Goal: Task Accomplishment & Management: Manage account settings

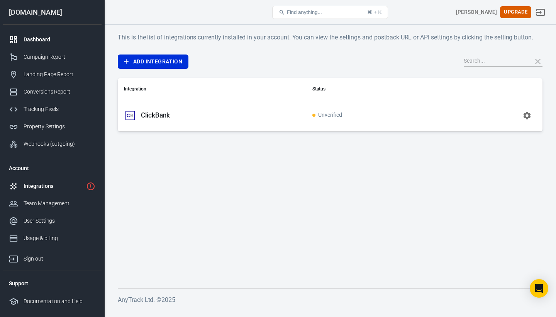
click at [39, 41] on div "Dashboard" at bounding box center [60, 40] width 72 height 8
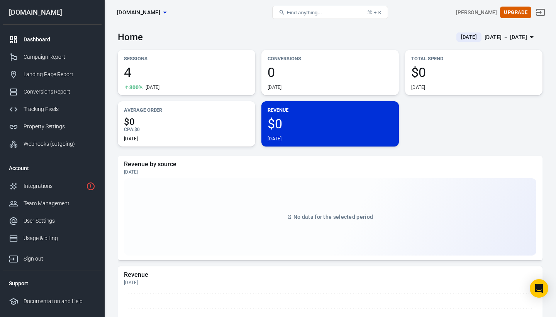
click at [162, 79] on div "4 300% Today" at bounding box center [186, 78] width 125 height 25
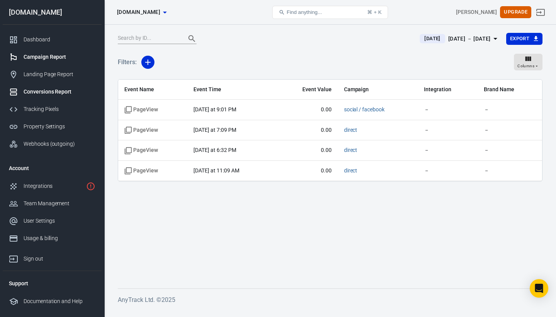
click at [55, 56] on div "Campaign Report" at bounding box center [60, 57] width 72 height 8
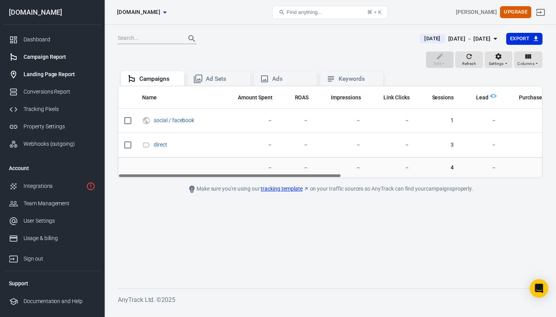
click at [56, 71] on div "Landing Page Report" at bounding box center [60, 74] width 72 height 8
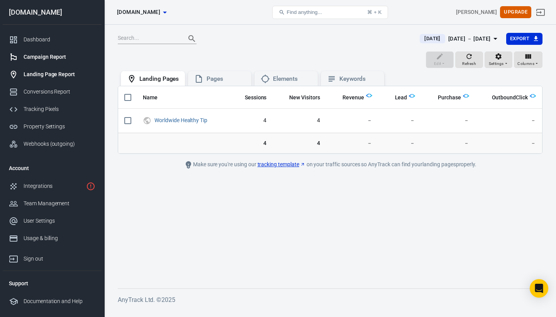
click at [46, 59] on div "Campaign Report" at bounding box center [60, 57] width 72 height 8
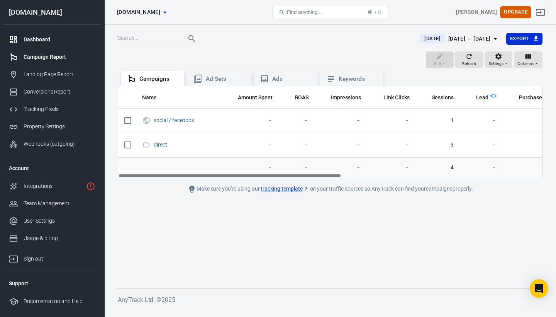
click at [41, 39] on div "Dashboard" at bounding box center [60, 40] width 72 height 8
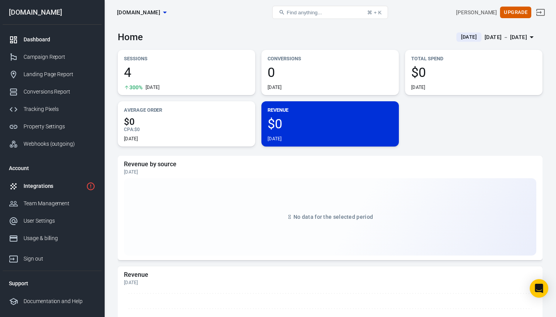
click at [50, 189] on div "Integrations" at bounding box center [54, 186] width 60 height 8
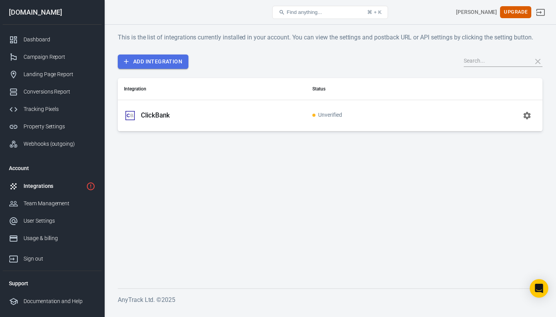
click at [136, 64] on link "Add Integration" at bounding box center [153, 61] width 71 height 14
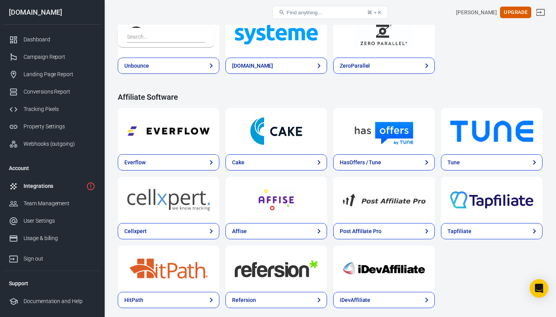
scroll to position [662, 0]
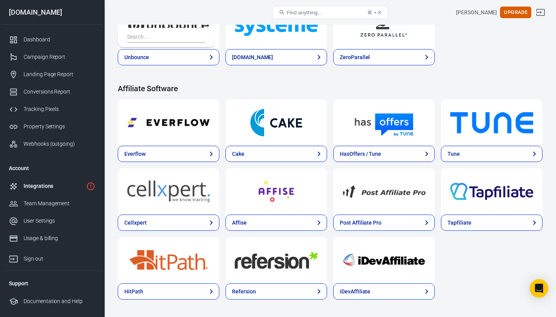
click at [58, 183] on div "Integrations" at bounding box center [54, 186] width 60 height 8
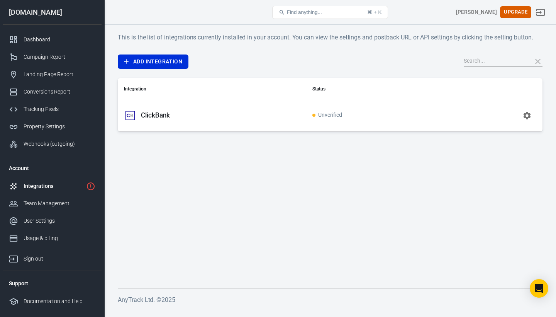
click at [475, 62] on input "text" at bounding box center [495, 61] width 62 height 10
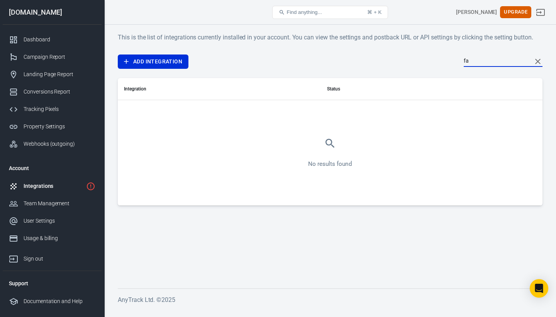
type input "f"
type input "d"
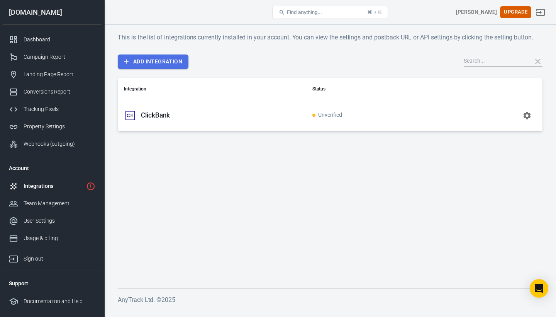
click at [168, 58] on link "Add Integration" at bounding box center [153, 61] width 71 height 14
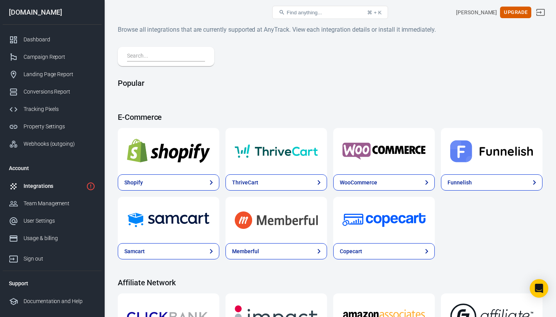
click at [167, 59] on input "text" at bounding box center [164, 56] width 75 height 10
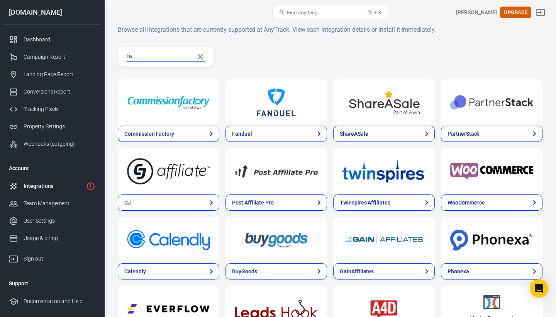
type input "f"
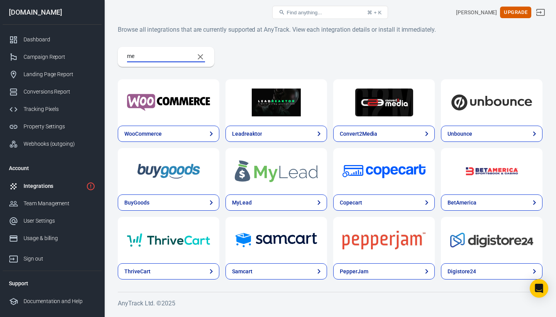
type input "m"
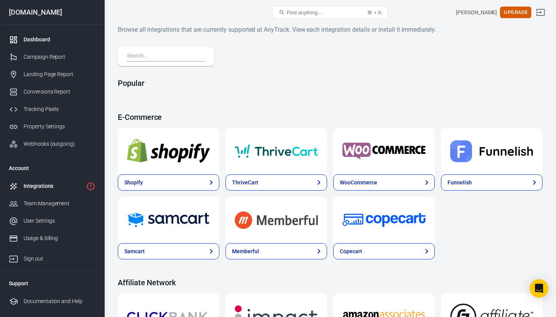
click at [46, 37] on div "Dashboard" at bounding box center [60, 40] width 72 height 8
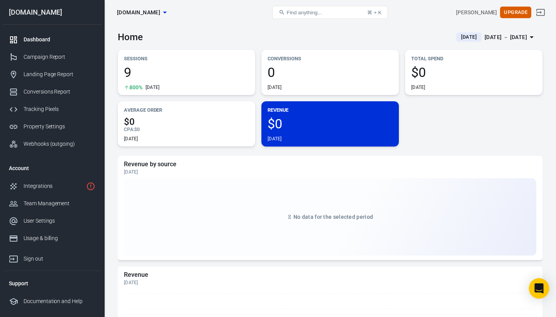
click at [538, 286] on icon "Open Intercom Messenger" at bounding box center [539, 288] width 9 height 10
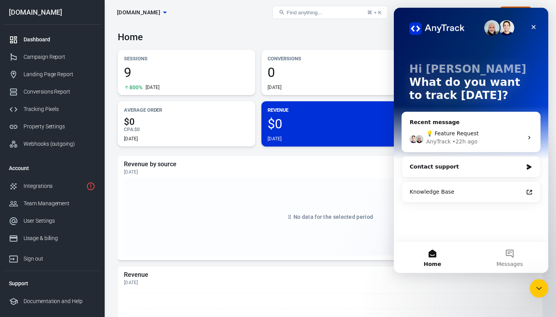
click at [458, 135] on span "💡 Feature Request" at bounding box center [453, 133] width 53 height 6
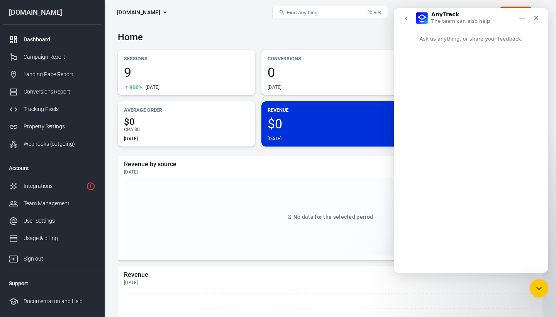
scroll to position [35, 0]
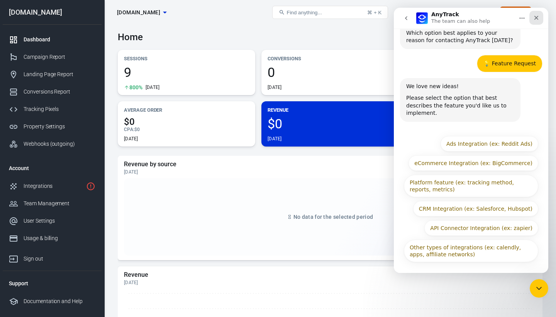
click at [538, 19] on icon "Close" at bounding box center [537, 18] width 4 height 4
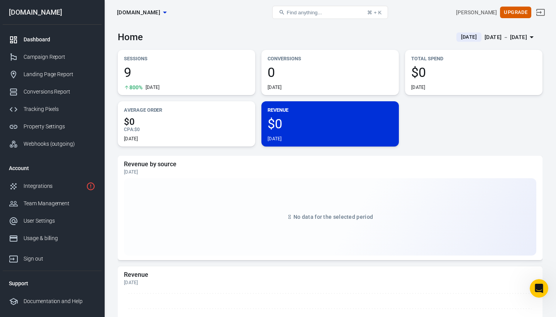
scroll to position [0, 0]
click at [296, 14] on span "Find anything..." at bounding box center [304, 13] width 35 height 6
click at [298, 11] on span "Find anything..." at bounding box center [304, 13] width 35 height 6
click at [309, 12] on span "Find anything..." at bounding box center [304, 13] width 35 height 6
click at [310, 10] on span "Find anything..." at bounding box center [304, 13] width 35 height 6
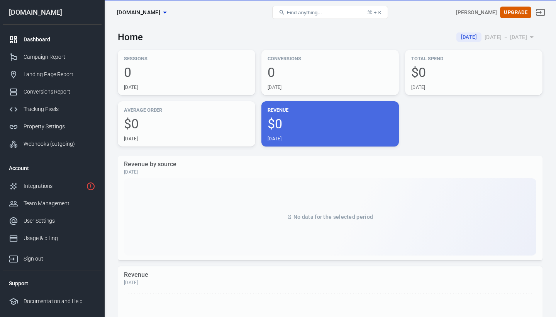
click at [319, 10] on button "Find anything... ⌘ + K" at bounding box center [330, 12] width 116 height 13
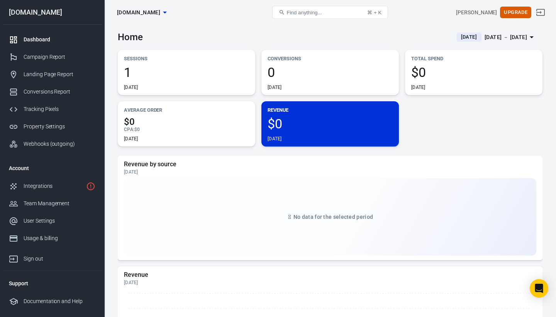
drag, startPoint x: 314, startPoint y: 13, endPoint x: 207, endPoint y: 24, distance: 106.9
click at [314, 13] on span "Find anything..." at bounding box center [304, 13] width 35 height 6
click at [37, 110] on div "Tracking Pixels" at bounding box center [60, 109] width 72 height 8
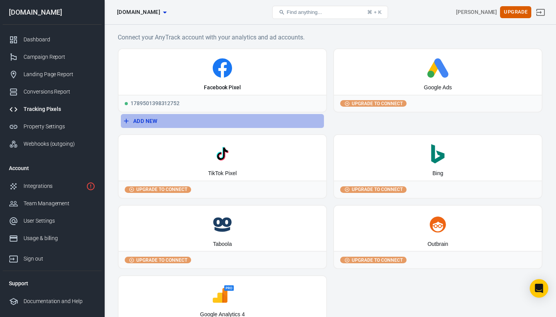
click at [144, 119] on button "Add New" at bounding box center [222, 121] width 203 height 14
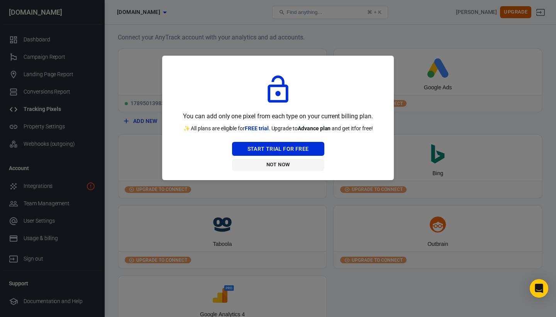
click at [277, 161] on button "Not Now" at bounding box center [278, 165] width 92 height 12
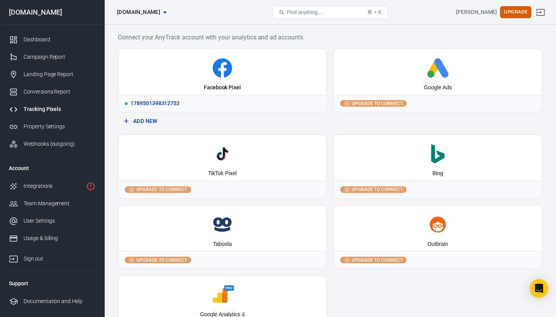
click at [177, 104] on div "1789501398312752" at bounding box center [223, 103] width 208 height 17
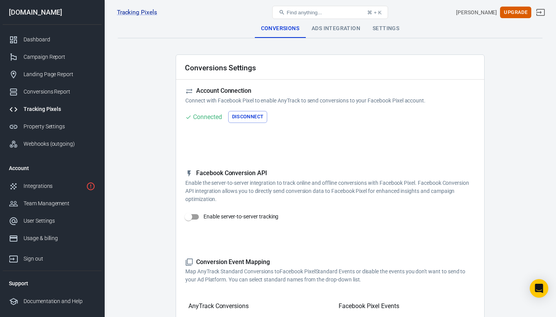
checkbox input "true"
type input "ViewContent"
checkbox input "true"
type input "SubmitApplication"
checkbox input "true"
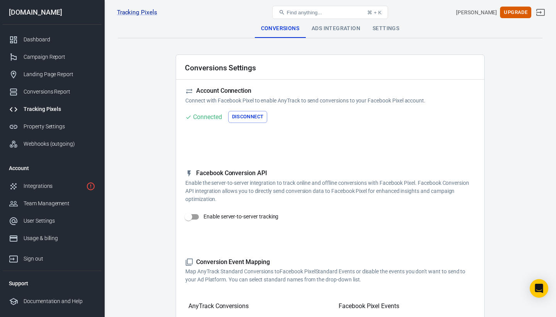
type input "ViewContent"
checkbox input "true"
type input "AddToCart"
checkbox input "true"
type input "InitiateCheckout"
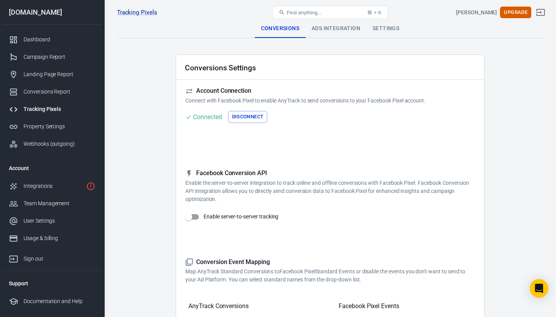
checkbox input "true"
type input "Lead"
checkbox input "true"
type input "CompleteRegistration"
checkbox input "true"
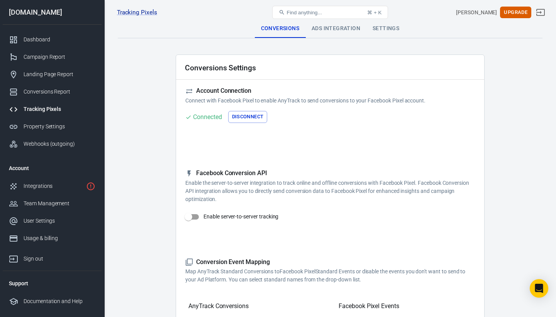
type input "Purchase"
checkbox input "true"
type input "AddPaymentInfo"
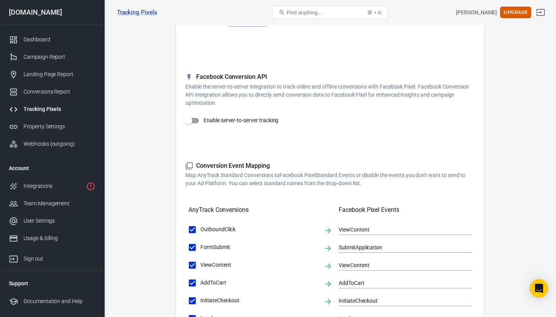
scroll to position [100, 0]
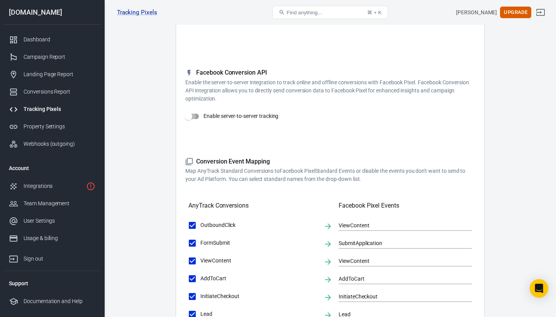
click at [191, 117] on input "Enable server-to-server tracking" at bounding box center [189, 116] width 44 height 15
checkbox input "false"
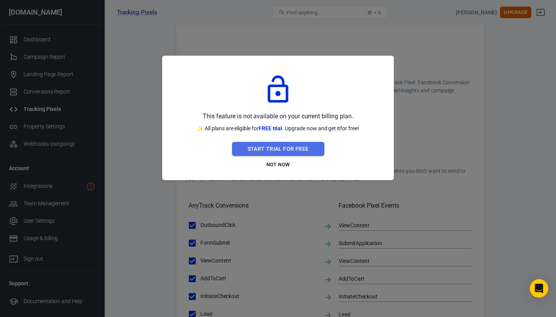
click at [281, 151] on button "Start Trial For Free" at bounding box center [278, 149] width 92 height 14
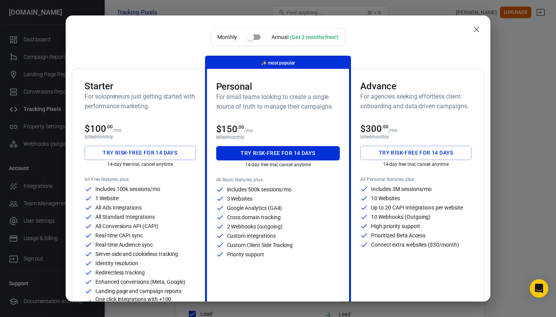
click at [160, 132] on div "$100 .00 /mo" at bounding box center [140, 128] width 111 height 11
click at [148, 133] on div "$100 .00 /mo" at bounding box center [140, 128] width 111 height 11
click at [145, 153] on button "Try risk-free for 14 days" at bounding box center [140, 153] width 111 height 14
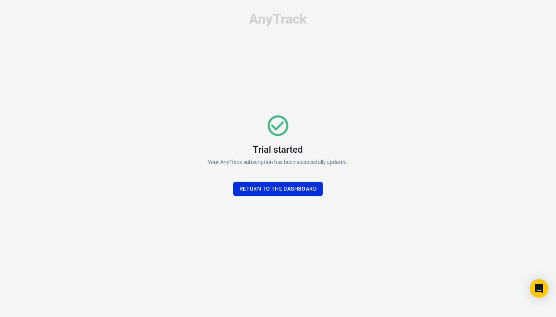
click at [305, 196] on div "Trial started Your AnyTrack subscription has been successfully updated. Return …" at bounding box center [278, 154] width 232 height 183
click at [303, 192] on button "Return To the dashboard" at bounding box center [278, 189] width 90 height 14
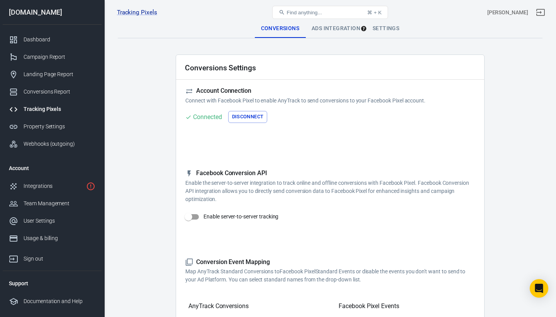
click at [189, 217] on input "Enable server-to-server tracking" at bounding box center [189, 216] width 44 height 15
checkbox input "true"
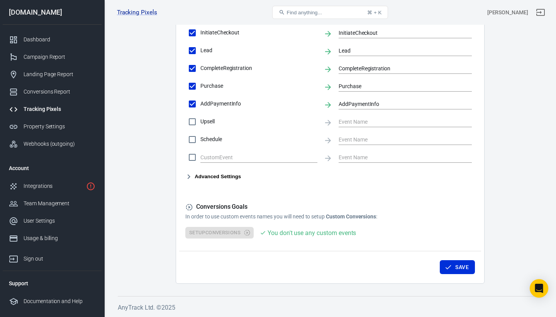
scroll to position [391, 0]
click at [459, 264] on button "Save" at bounding box center [457, 267] width 35 height 14
click at [49, 88] on div "Conversions Report" at bounding box center [60, 92] width 72 height 8
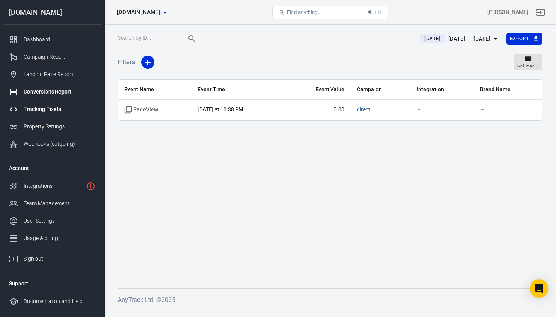
click at [48, 109] on div "Tracking Pixels" at bounding box center [60, 109] width 72 height 8
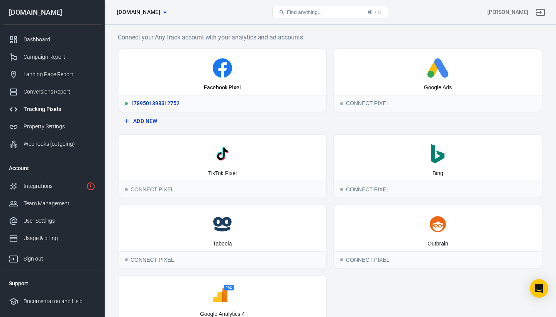
click at [179, 79] on div "Facebook Pixel" at bounding box center [223, 72] width 208 height 46
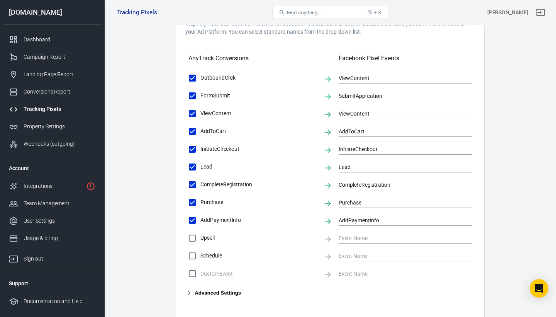
scroll to position [252, 0]
